Goal: Register for event/course

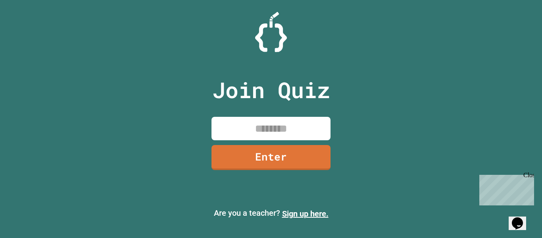
click at [285, 119] on input at bounding box center [271, 128] width 119 height 23
type input "*"
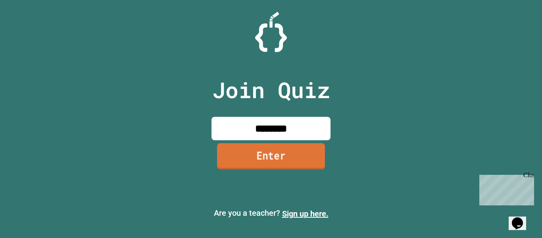
type input "********"
click at [284, 163] on link "Enter" at bounding box center [271, 156] width 108 height 26
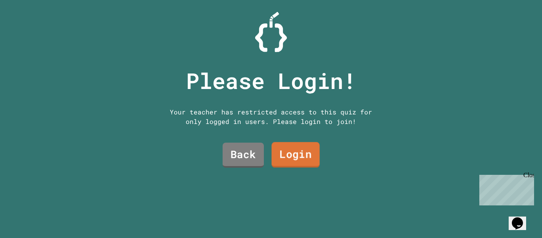
click at [291, 159] on link "Login" at bounding box center [295, 154] width 48 height 25
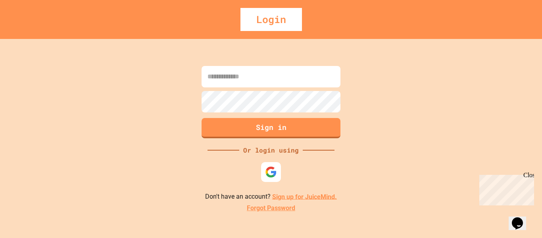
click at [262, 71] on input at bounding box center [271, 76] width 139 height 21
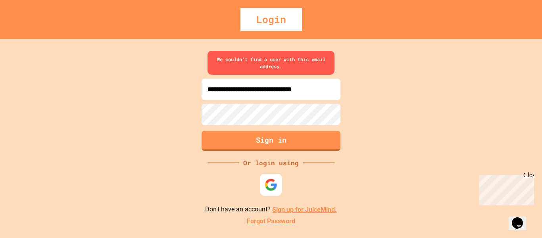
click at [268, 181] on img at bounding box center [271, 184] width 13 height 13
click at [253, 90] on input "**********" at bounding box center [271, 89] width 139 height 21
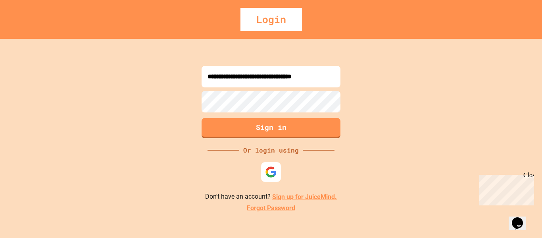
type input "**********"
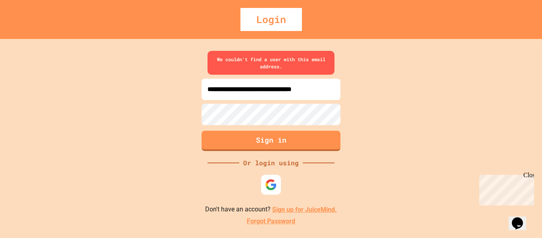
click at [320, 213] on link "Sign up for JuiceMind." at bounding box center [304, 210] width 65 height 8
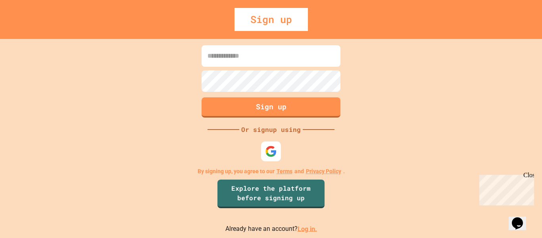
click at [244, 50] on input at bounding box center [271, 55] width 139 height 21
type input "**********"
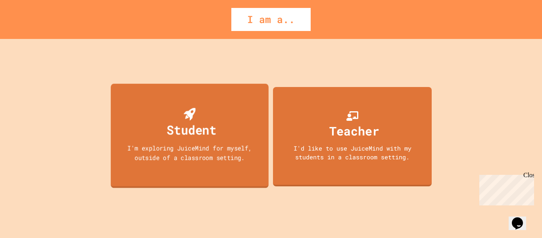
click at [207, 106] on div "Student I'm exploring JuiceMind for myself, outside of a classroom setting." at bounding box center [190, 135] width 158 height 104
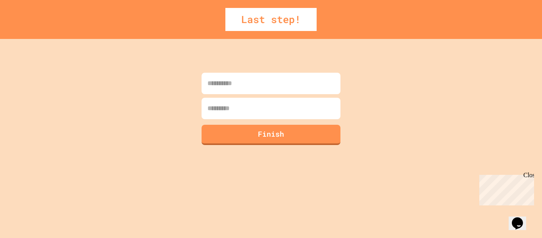
click at [239, 87] on input at bounding box center [271, 83] width 139 height 21
type input "********"
click at [257, 107] on input at bounding box center [271, 108] width 139 height 21
type input "*****"
click at [246, 135] on button "Finish" at bounding box center [271, 133] width 142 height 21
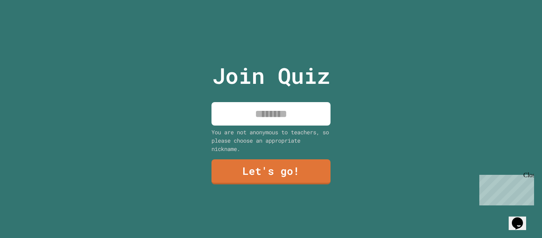
click at [268, 107] on input at bounding box center [271, 113] width 119 height 23
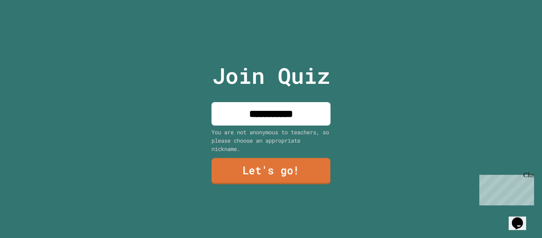
type input "**********"
click at [263, 164] on link "Let's go!" at bounding box center [271, 171] width 121 height 26
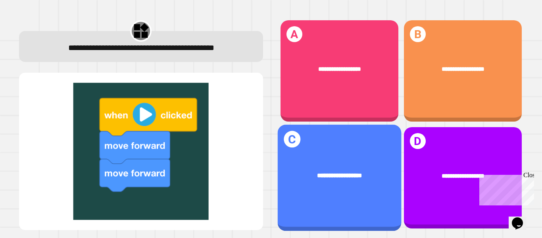
click at [323, 158] on div "**********" at bounding box center [339, 175] width 124 height 35
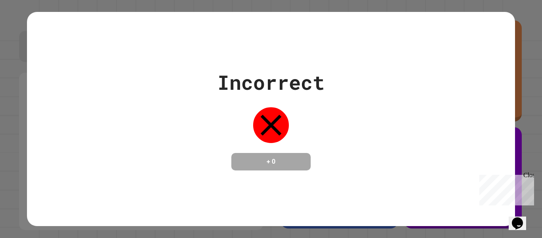
click at [278, 168] on div "+ 0" at bounding box center [270, 161] width 79 height 17
drag, startPoint x: 278, startPoint y: 168, endPoint x: 484, endPoint y: 157, distance: 206.3
click at [484, 157] on div "Incorrect + 0" at bounding box center [271, 118] width 488 height 103
click at [531, 172] on div "Close" at bounding box center [529, 176] width 10 height 10
click at [505, 181] on div "Incorrect + 0" at bounding box center [271, 119] width 488 height 214
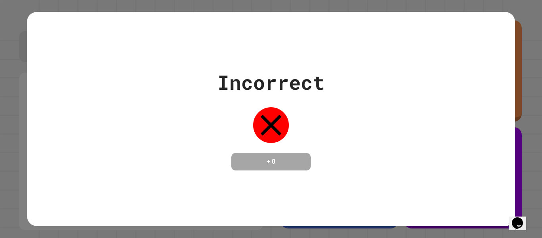
click at [495, 32] on div "Incorrect + 0" at bounding box center [271, 119] width 488 height 214
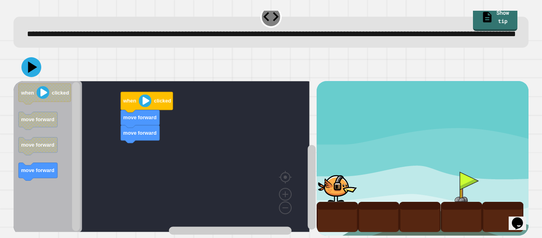
scroll to position [24, 0]
click at [48, 151] on rect "Blockly Workspace" at bounding box center [38, 146] width 39 height 18
click at [41, 142] on text "move forward" at bounding box center [37, 145] width 33 height 6
click at [30, 142] on text "move forward" at bounding box center [37, 145] width 33 height 6
click at [114, 144] on div "move forward move forward when clicked when clicked move forward move forward m…" at bounding box center [164, 158] width 303 height 154
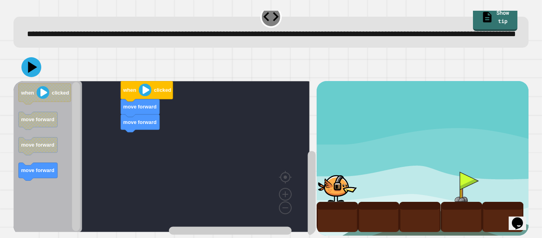
click at [146, 91] on image "Blockly Workspace" at bounding box center [145, 89] width 13 height 13
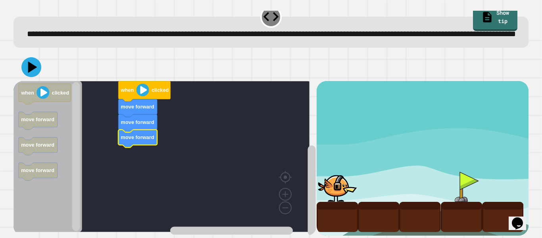
scroll to position [0, 0]
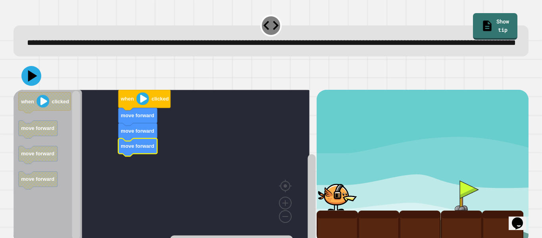
click at [144, 105] on image "Blockly Workspace" at bounding box center [143, 98] width 13 height 13
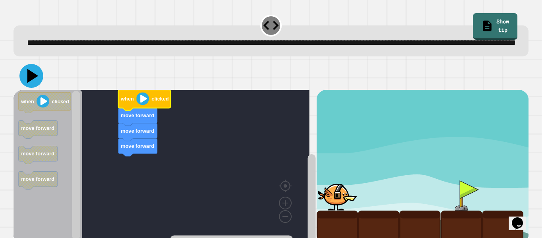
click at [32, 88] on icon at bounding box center [31, 76] width 24 height 24
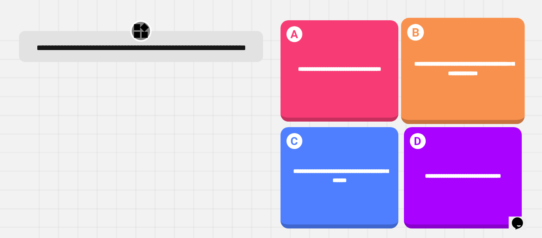
click at [461, 69] on span "**********" at bounding box center [464, 68] width 100 height 16
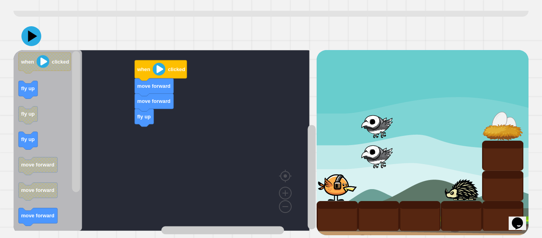
scroll to position [42, 0]
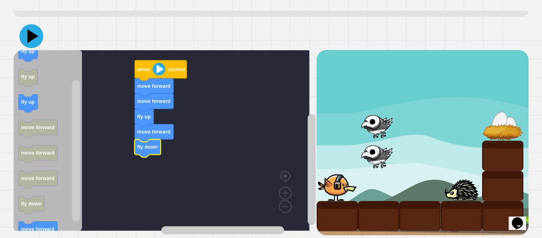
click at [29, 43] on icon at bounding box center [32, 36] width 11 height 14
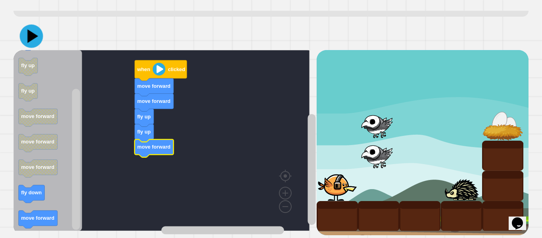
click at [35, 43] on icon at bounding box center [32, 35] width 11 height 13
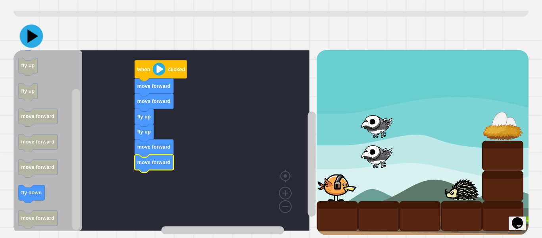
click at [33, 43] on icon at bounding box center [32, 35] width 11 height 13
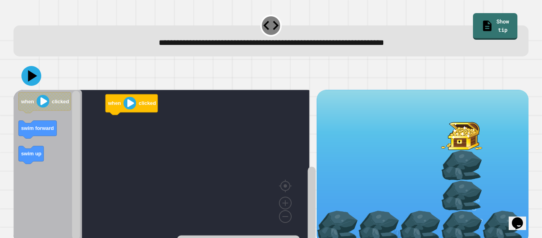
scroll to position [18, 0]
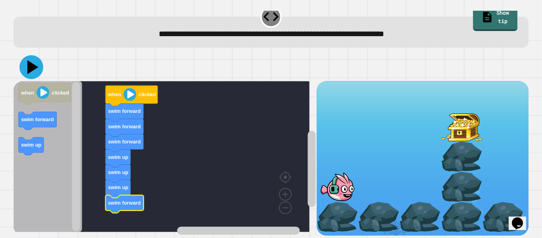
click at [33, 60] on icon at bounding box center [32, 67] width 11 height 14
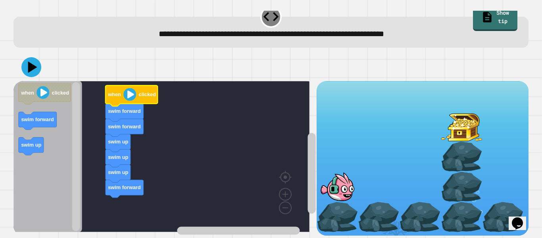
click at [129, 88] on image "Blockly Workspace" at bounding box center [129, 94] width 13 height 13
click at [29, 60] on icon at bounding box center [32, 67] width 11 height 14
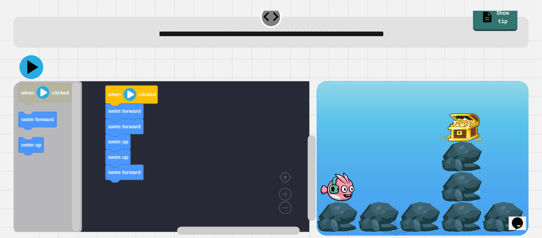
click at [34, 60] on icon at bounding box center [32, 67] width 11 height 14
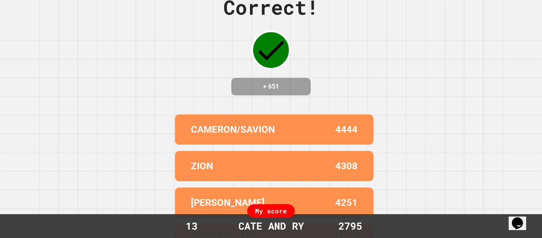
scroll to position [0, 0]
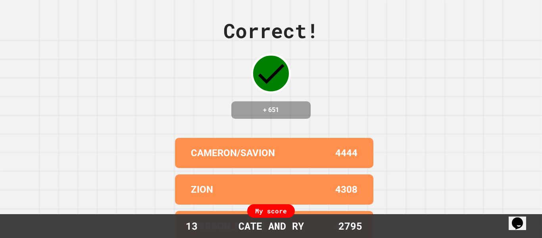
click at [253, 108] on h4 "+ 651" at bounding box center [271, 110] width 64 height 10
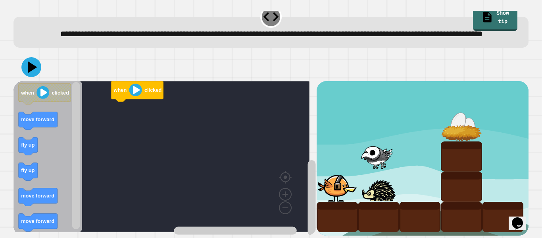
scroll to position [31, 0]
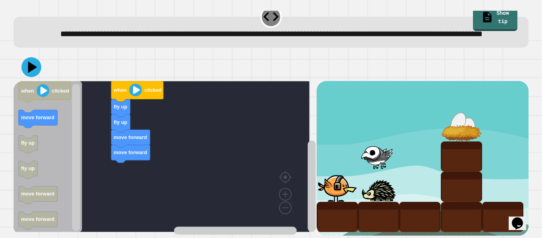
click at [124, 171] on div "when clicked fly up fly up move forward move forward when clicked move forward …" at bounding box center [164, 158] width 303 height 154
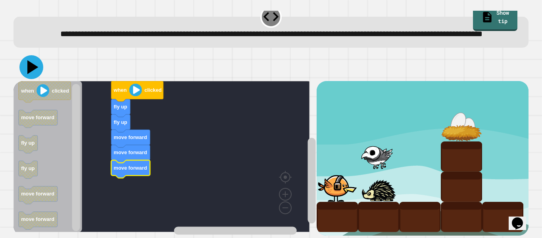
click at [33, 55] on icon at bounding box center [31, 67] width 24 height 24
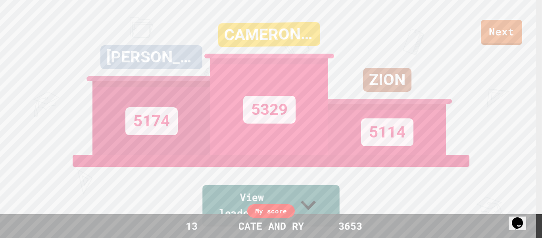
click at [225, 201] on link "View leaderboard" at bounding box center [270, 205] width 137 height 41
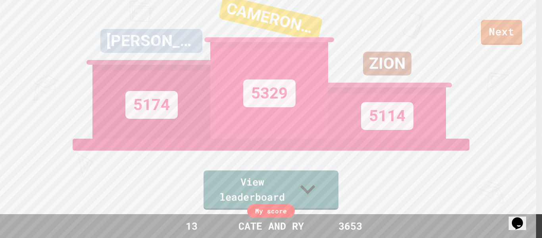
scroll to position [0, 0]
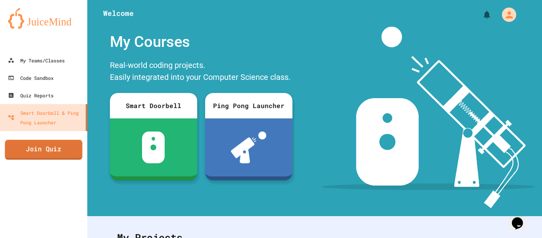
click at [48, 147] on link "Join Quiz" at bounding box center [43, 150] width 77 height 20
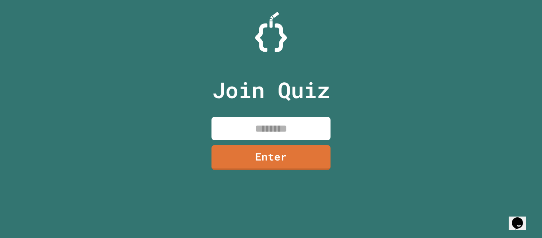
click at [230, 122] on input at bounding box center [271, 128] width 119 height 23
type input "********"
click at [292, 155] on link "Enter" at bounding box center [271, 157] width 119 height 25
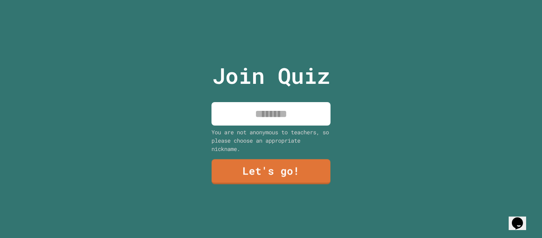
click at [251, 105] on input at bounding box center [271, 113] width 119 height 23
type input "**********"
click at [278, 168] on link "Let's go!" at bounding box center [271, 171] width 119 height 25
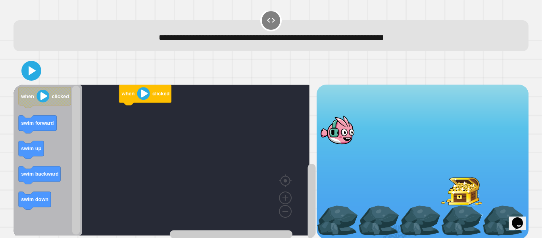
scroll to position [18, 0]
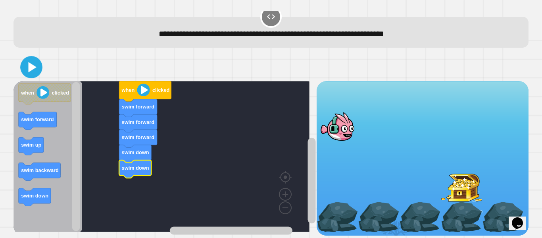
click at [29, 63] on icon at bounding box center [33, 67] width 8 height 10
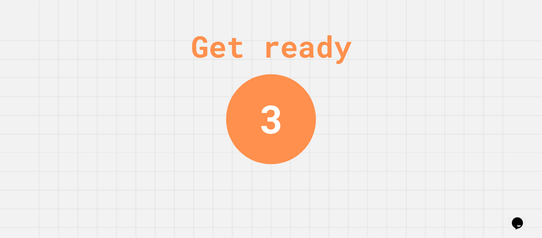
click at [29, 63] on div "Get ready 3" at bounding box center [271, 119] width 542 height 238
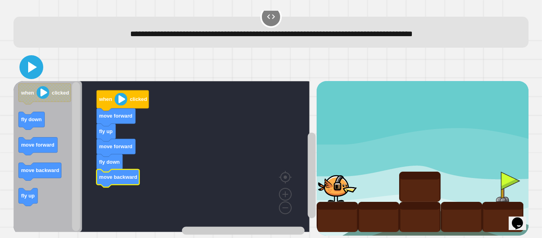
click at [31, 62] on icon at bounding box center [32, 67] width 9 height 11
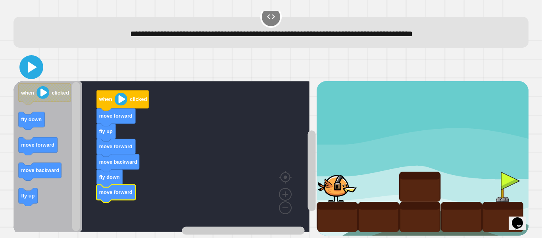
click at [36, 61] on icon at bounding box center [31, 67] width 19 height 19
click at [33, 58] on icon at bounding box center [31, 67] width 19 height 19
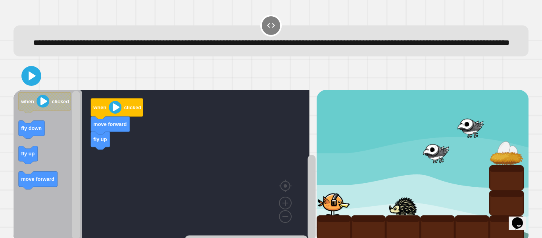
scroll to position [31, 0]
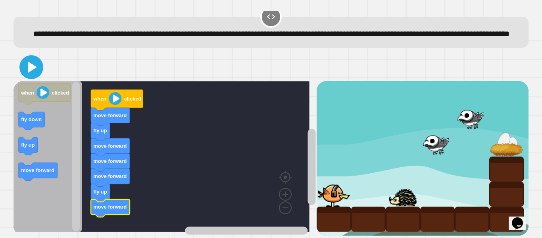
click at [32, 63] on icon at bounding box center [31, 67] width 19 height 19
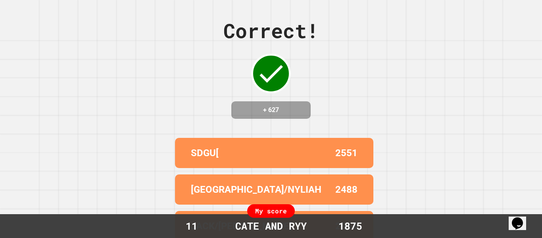
click at [268, 206] on div "My score" at bounding box center [271, 210] width 48 height 13
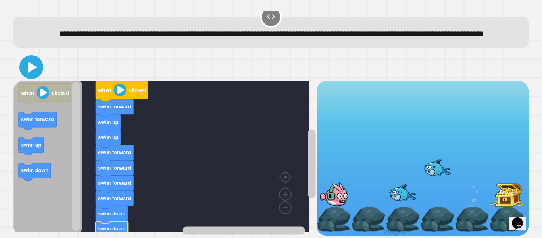
click at [29, 55] on button at bounding box center [31, 67] width 24 height 24
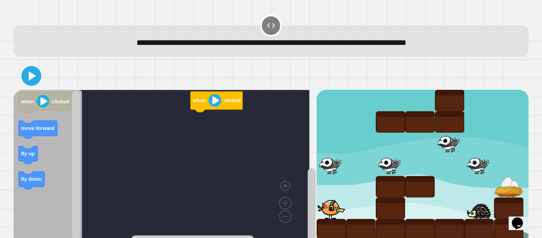
click at [220, 186] on rect "Blockly Workspace" at bounding box center [161, 165] width 296 height 151
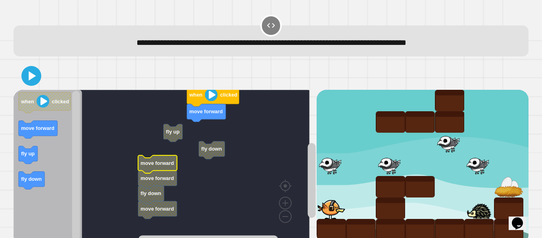
click at [167, 146] on rect "Blockly Workspace" at bounding box center [161, 165] width 296 height 151
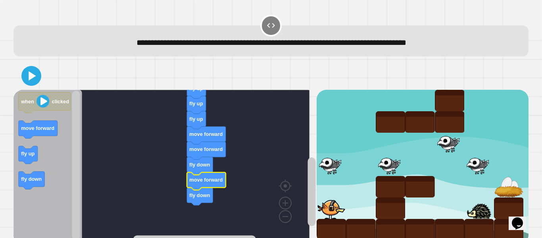
click at [162, 204] on rect "Blockly Workspace" at bounding box center [161, 165] width 296 height 151
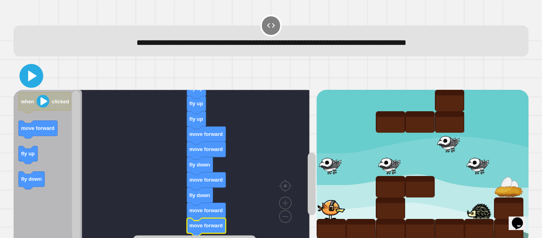
click at [39, 72] on icon at bounding box center [31, 75] width 19 height 19
